Goal: Information Seeking & Learning: Learn about a topic

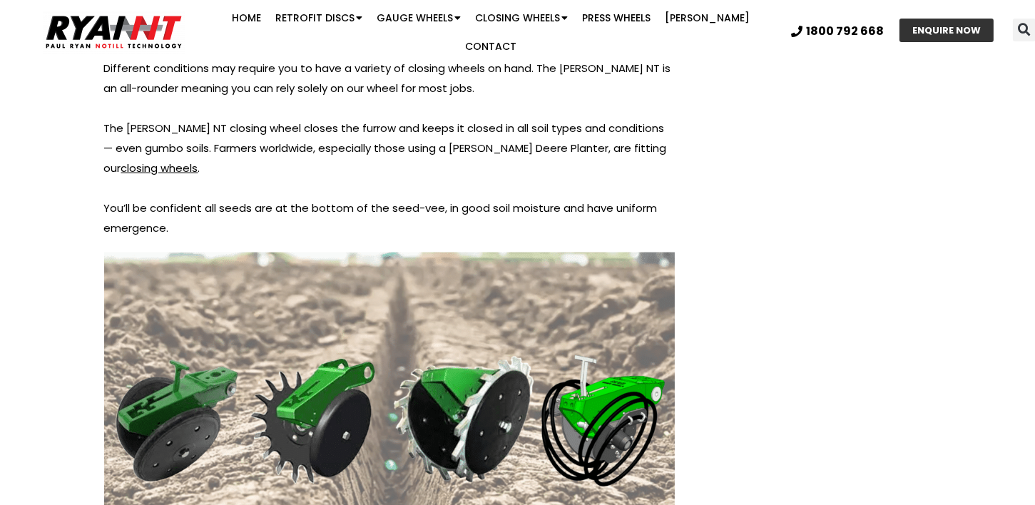
scroll to position [2706, 0]
